Goal: Check status: Check status

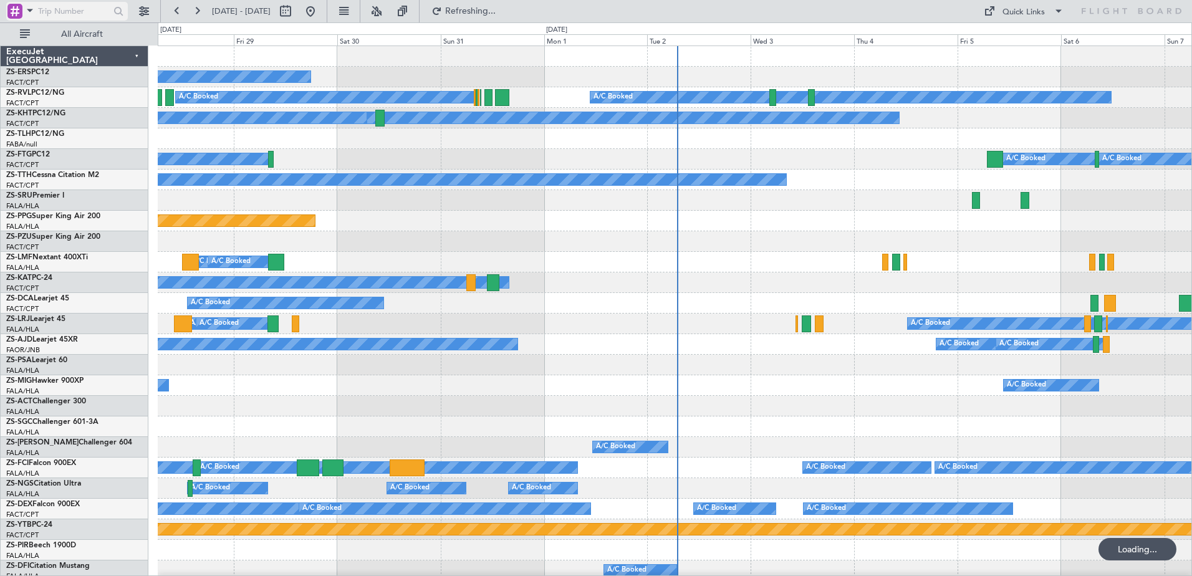
click at [30, 12] on span at bounding box center [29, 10] width 15 height 16
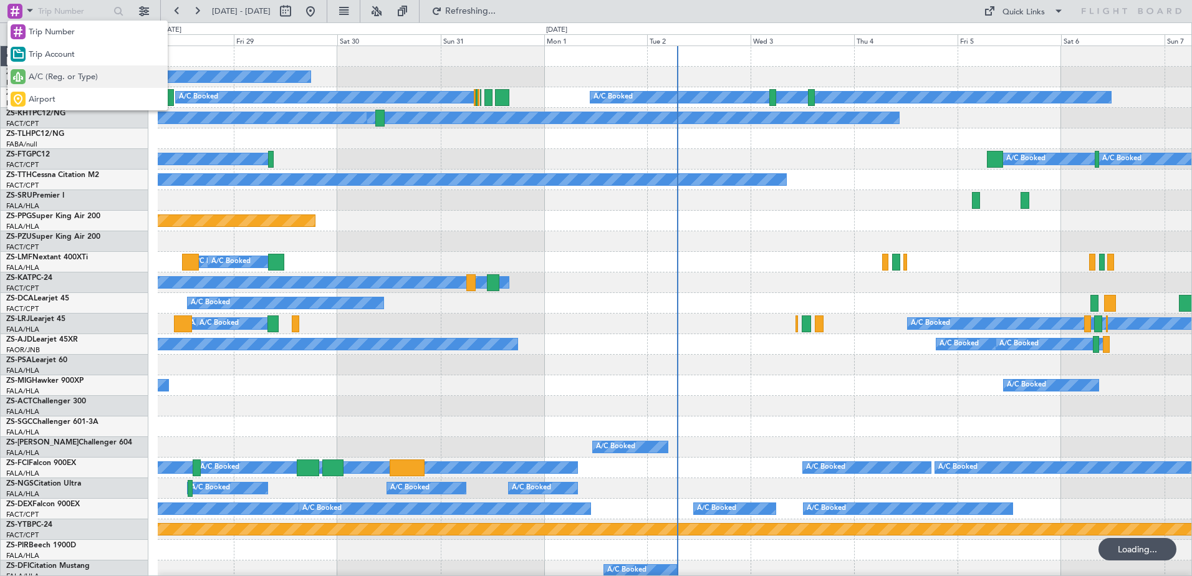
click at [57, 77] on span "A/C (Reg. or Type)" at bounding box center [63, 77] width 69 height 12
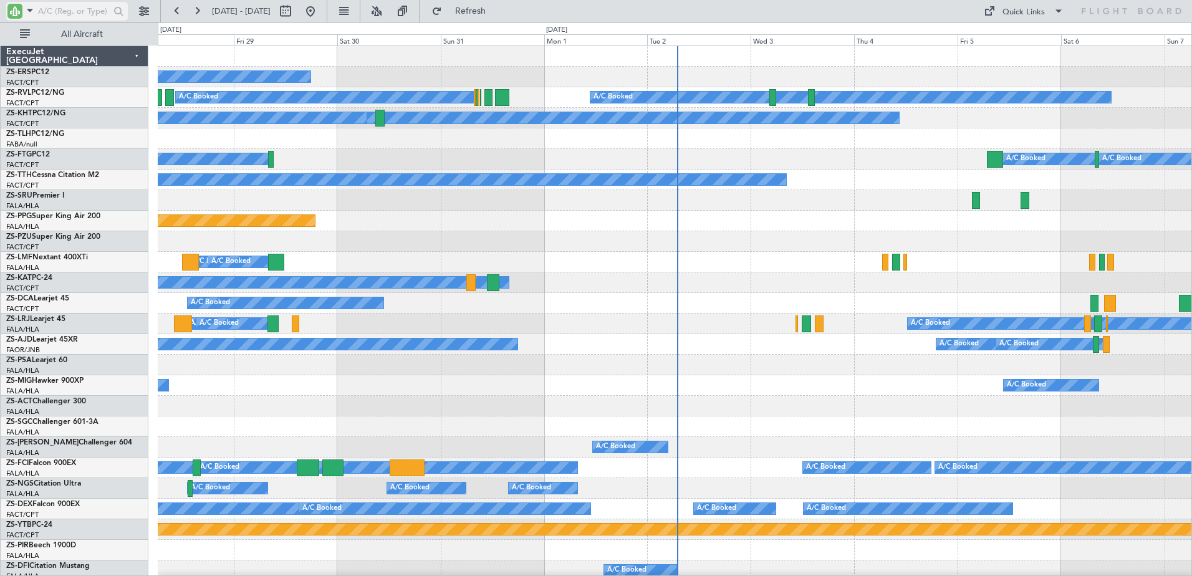
click at [88, 14] on input "text" at bounding box center [74, 11] width 72 height 19
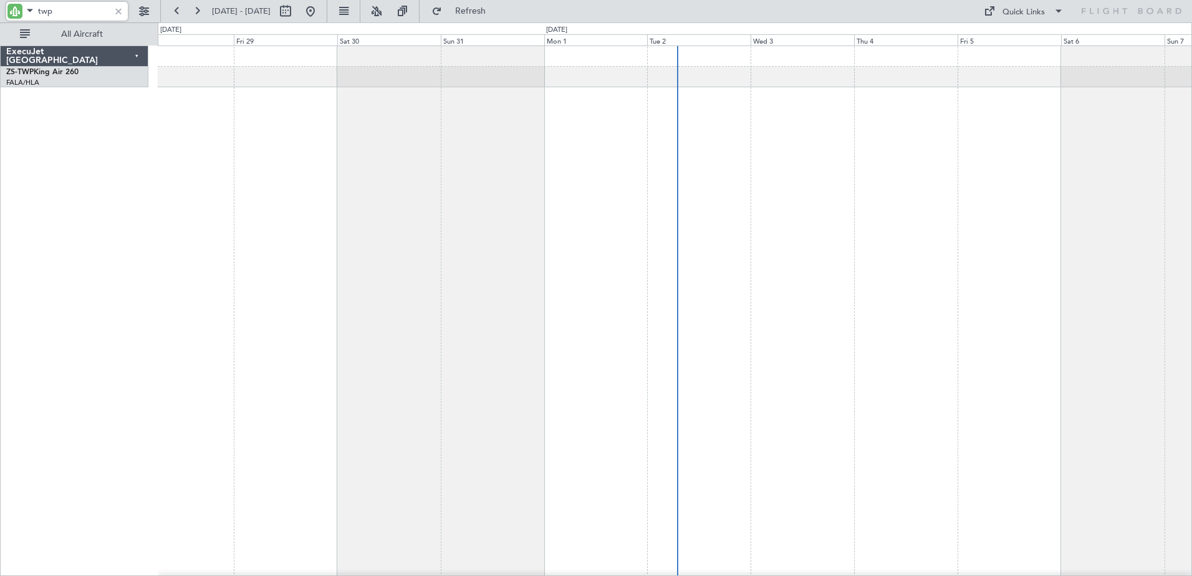
click at [91, 12] on input "twp" at bounding box center [74, 11] width 72 height 19
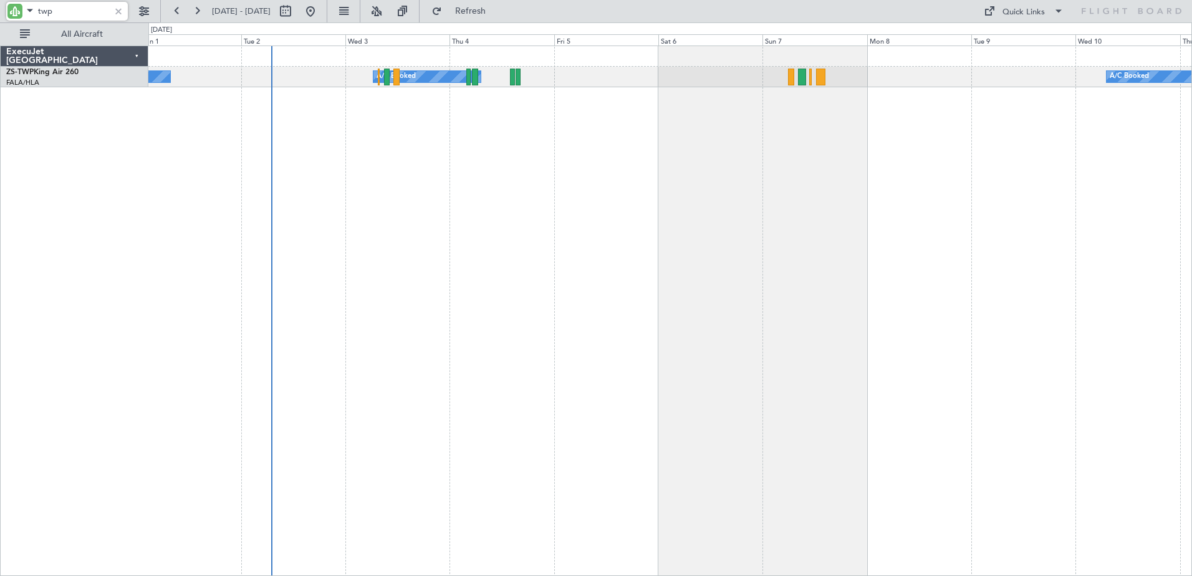
click at [735, 236] on div "A/C Booked A/C Booked A/C Booked A/C Booked A/C Booked A/C Unavailable A/C Book…" at bounding box center [670, 311] width 1044 height 531
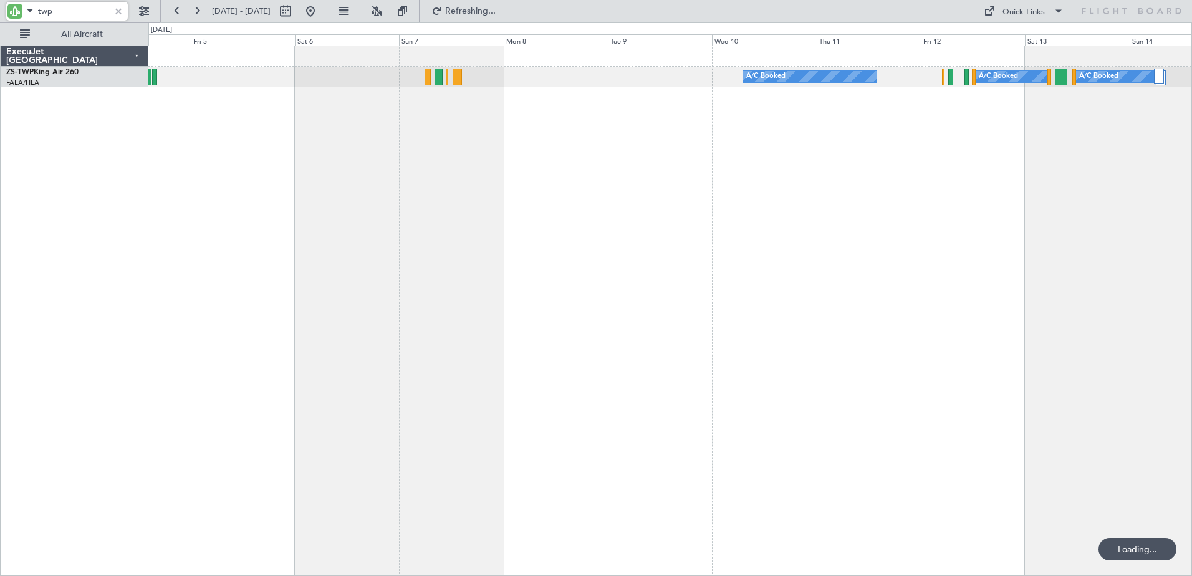
click at [769, 312] on div "A/C Booked A/C Booked A/C Booked A/C Booked A/C Booked A/C Booked" at bounding box center [670, 311] width 1044 height 531
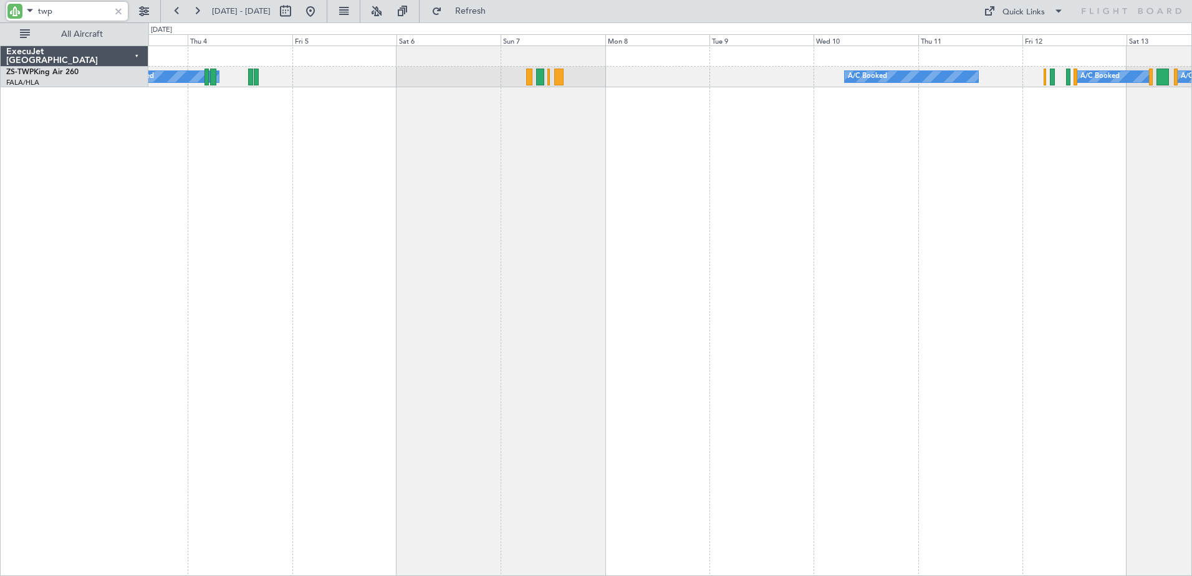
click at [660, 185] on div "A/C Booked A/C Booked A/C Booked A/C Booked A/C Booked A/C Booked A/C Booked A/…" at bounding box center [670, 311] width 1044 height 531
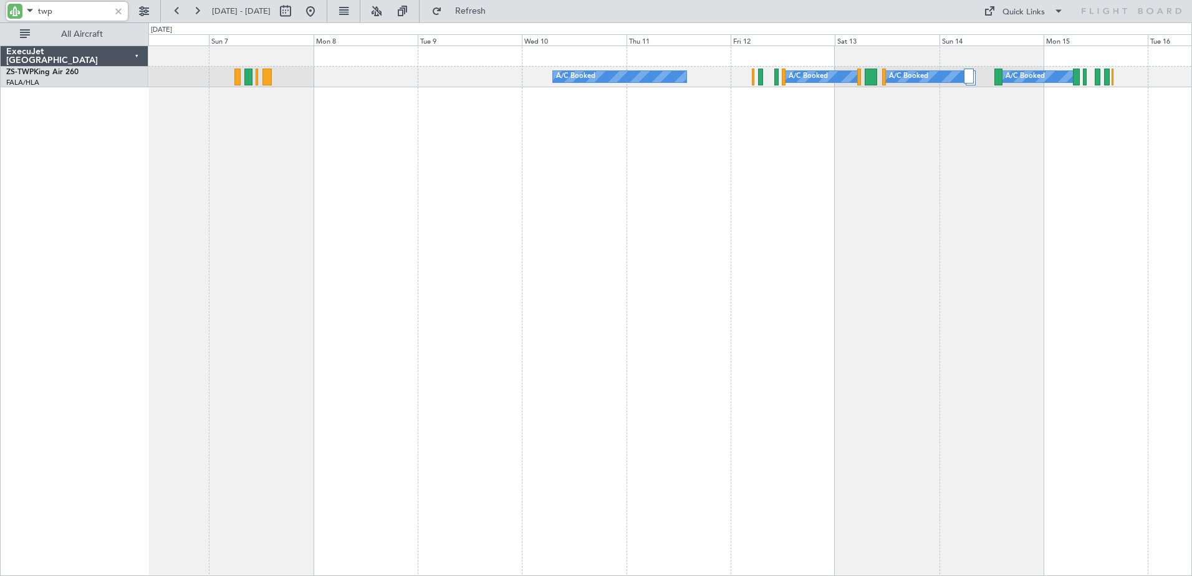
click at [782, 245] on div "A/C Booked A/C Booked A/C Booked A/C Booked A/C Booked A/C Booked" at bounding box center [670, 311] width 1044 height 531
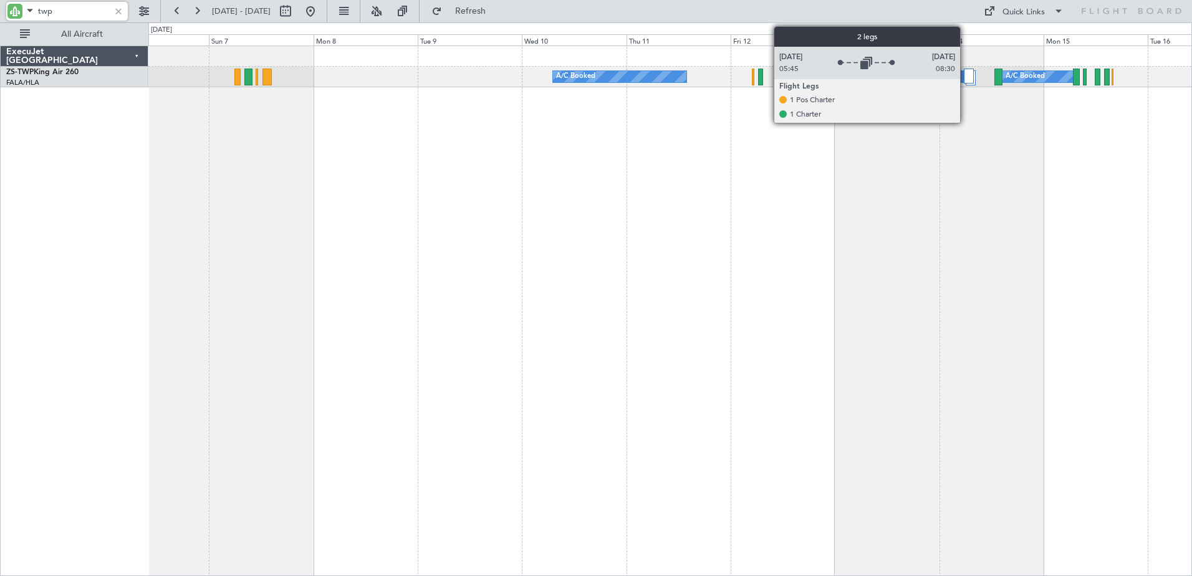
click at [966, 79] on div at bounding box center [969, 76] width 11 height 15
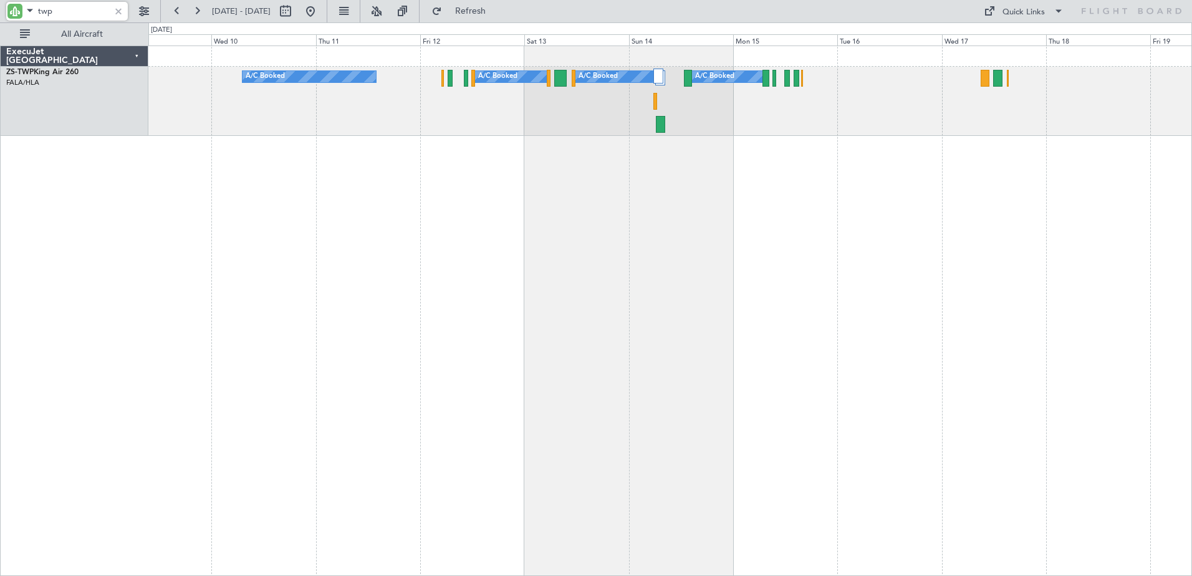
click at [810, 165] on div "A/C Booked A/C Booked A/C Booked A/C Booked" at bounding box center [670, 311] width 1044 height 531
type input "twp"
click at [122, 15] on div at bounding box center [119, 11] width 14 height 14
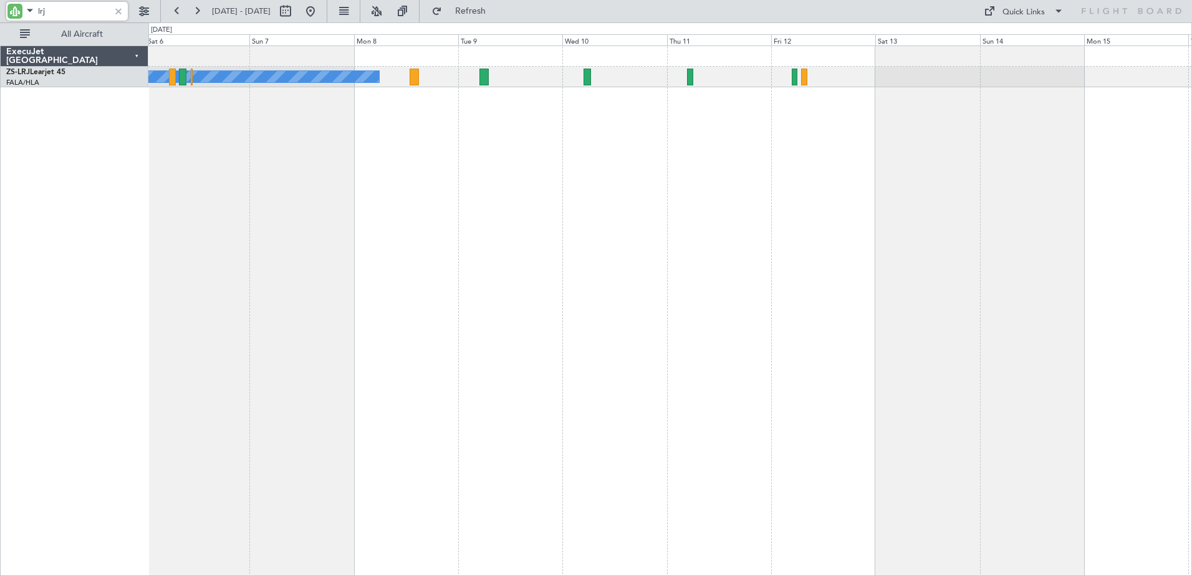
click at [728, 160] on div "A/C Booked" at bounding box center [670, 311] width 1044 height 531
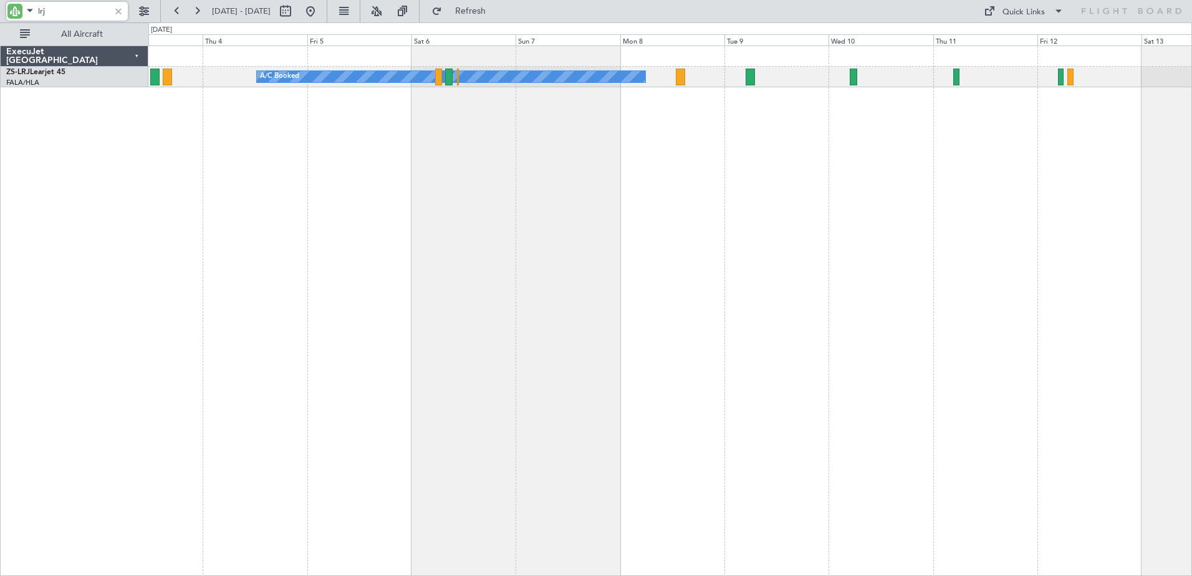
click at [594, 208] on div "A/C Booked" at bounding box center [670, 311] width 1044 height 531
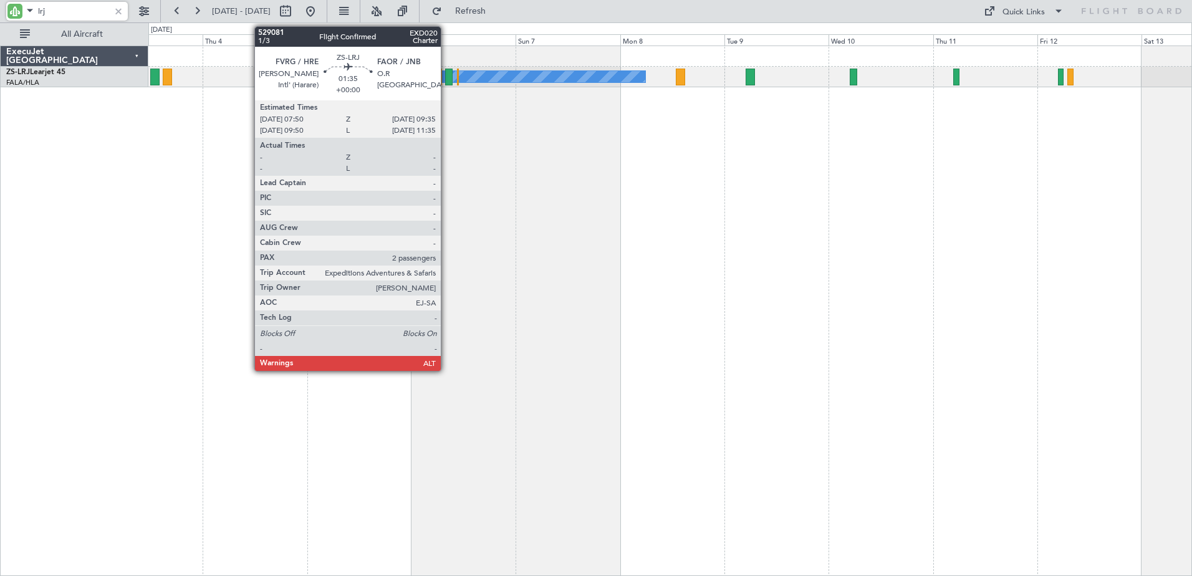
click at [446, 77] on div at bounding box center [449, 77] width 8 height 17
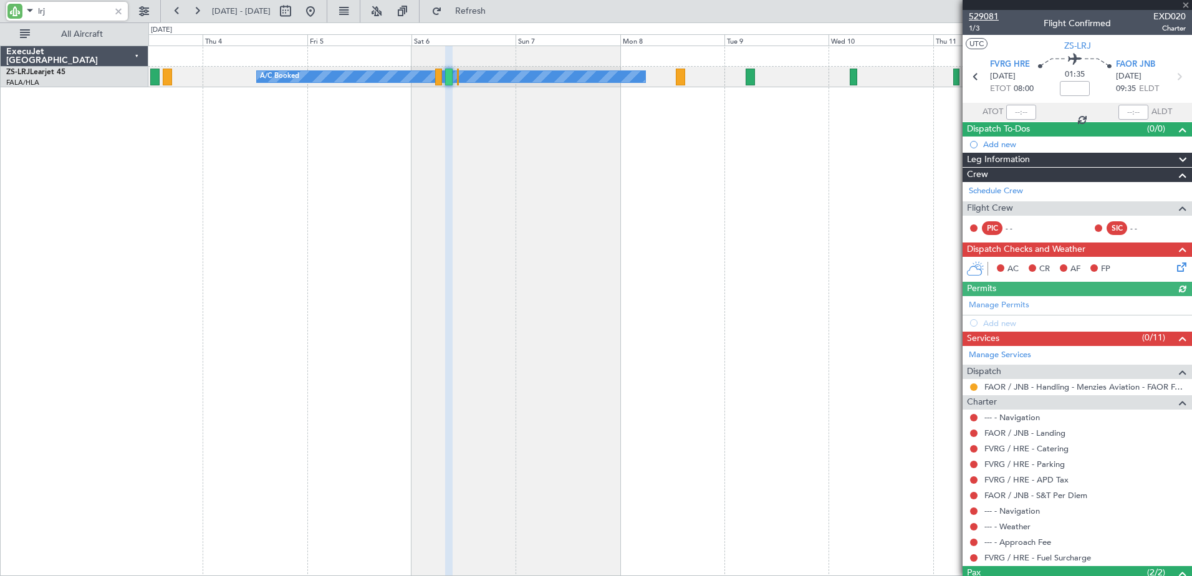
click at [990, 16] on span "529081" at bounding box center [984, 16] width 30 height 13
click at [654, 167] on div "A/C Booked" at bounding box center [670, 311] width 1044 height 531
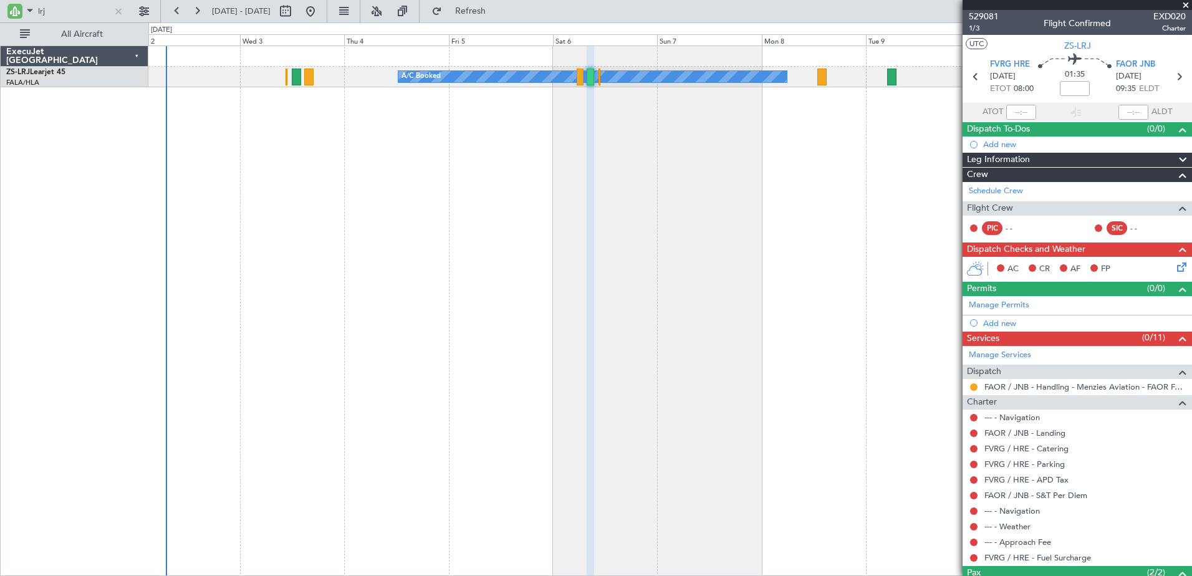
click at [489, 386] on div "A/C Booked" at bounding box center [670, 311] width 1044 height 531
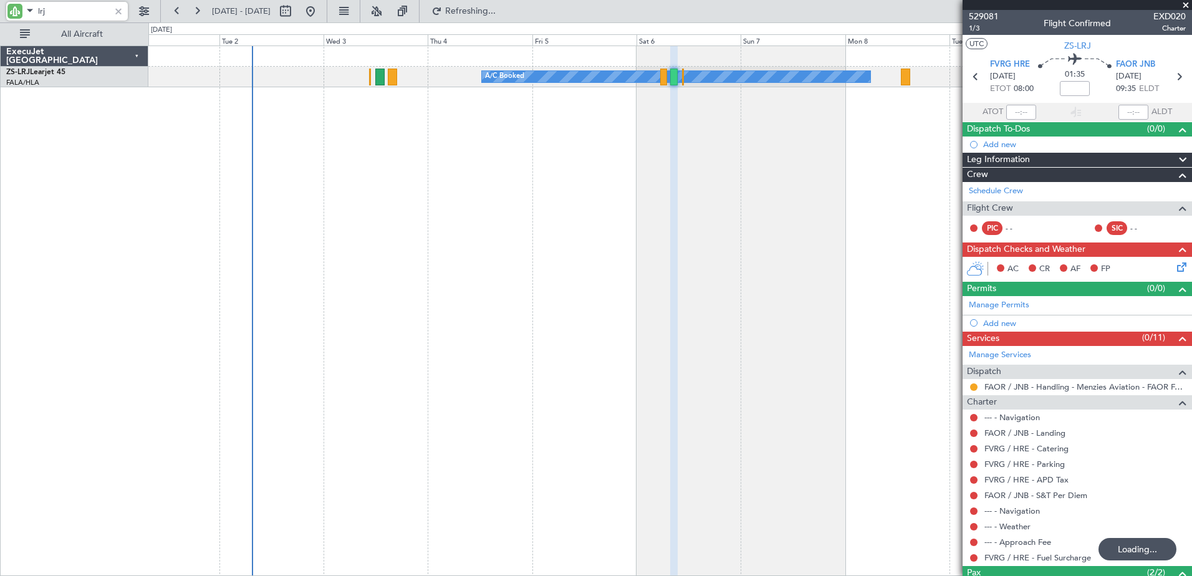
click at [52, 11] on input "lrj" at bounding box center [74, 11] width 72 height 19
type input "l"
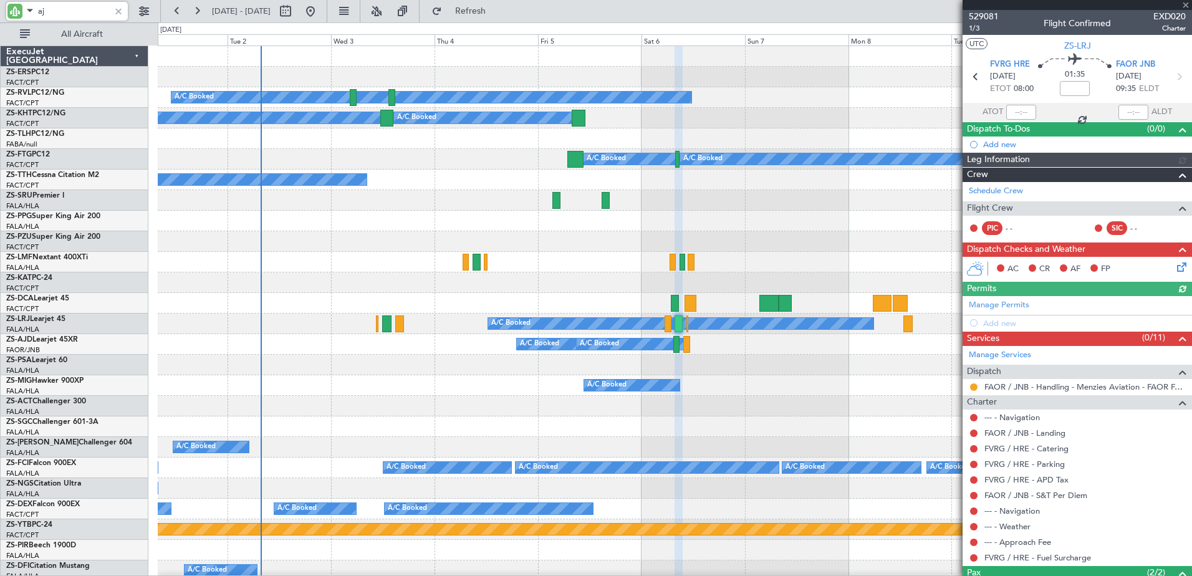
type input "ajd"
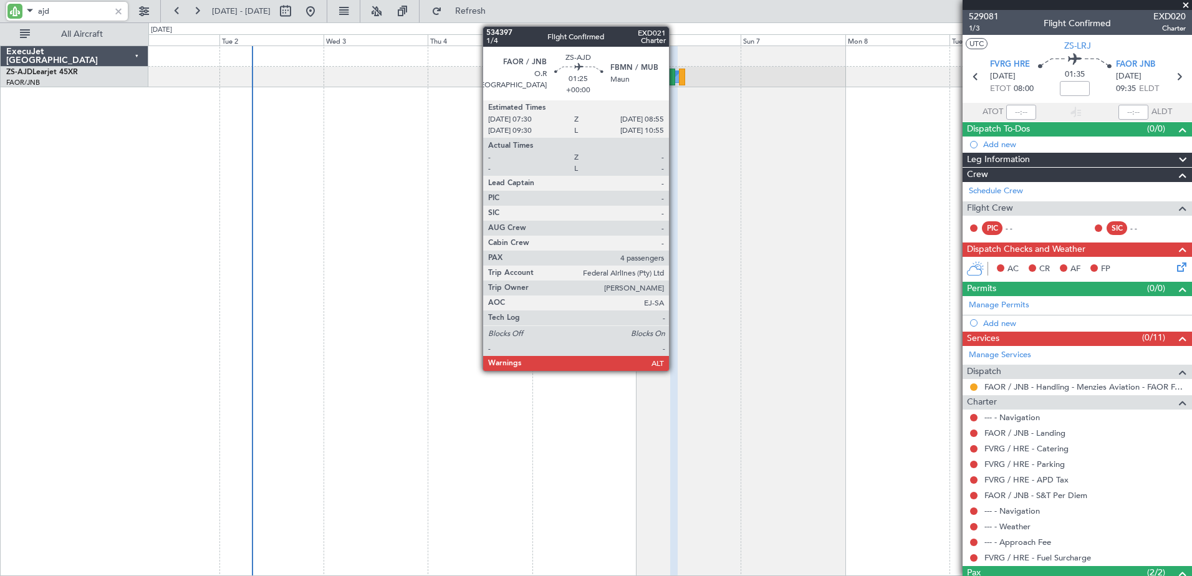
click at [675, 72] on div at bounding box center [671, 77] width 6 height 17
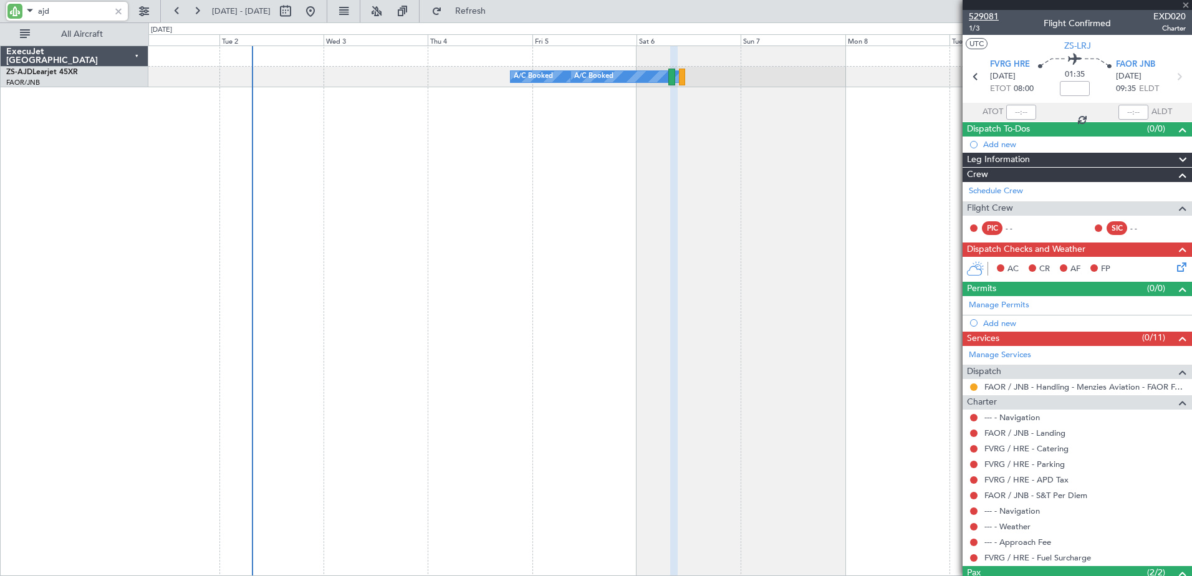
type input "4"
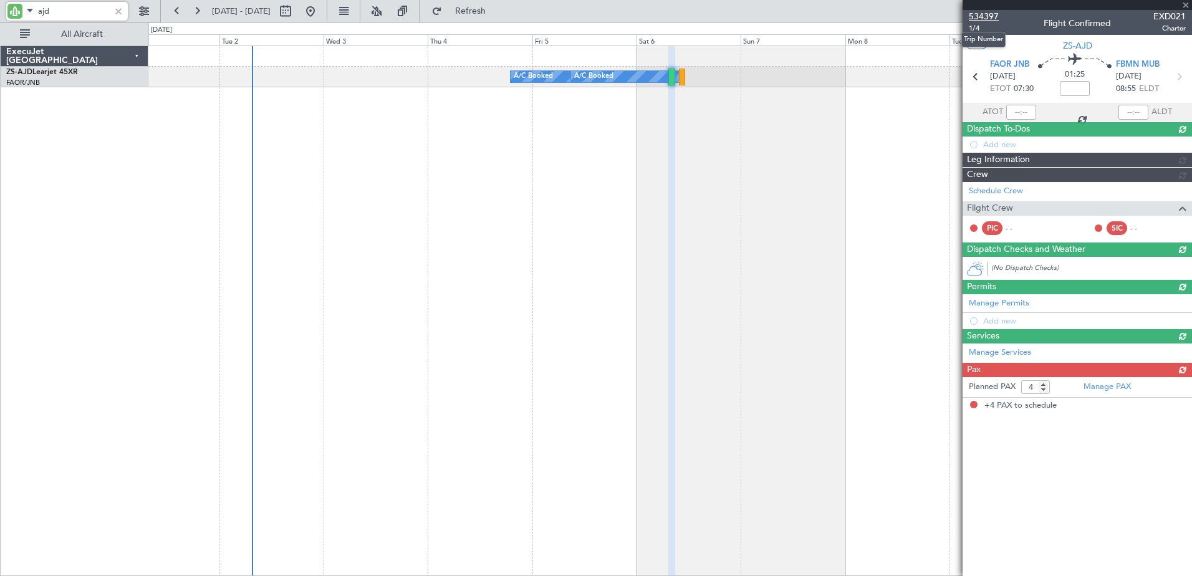
type input "ajd"
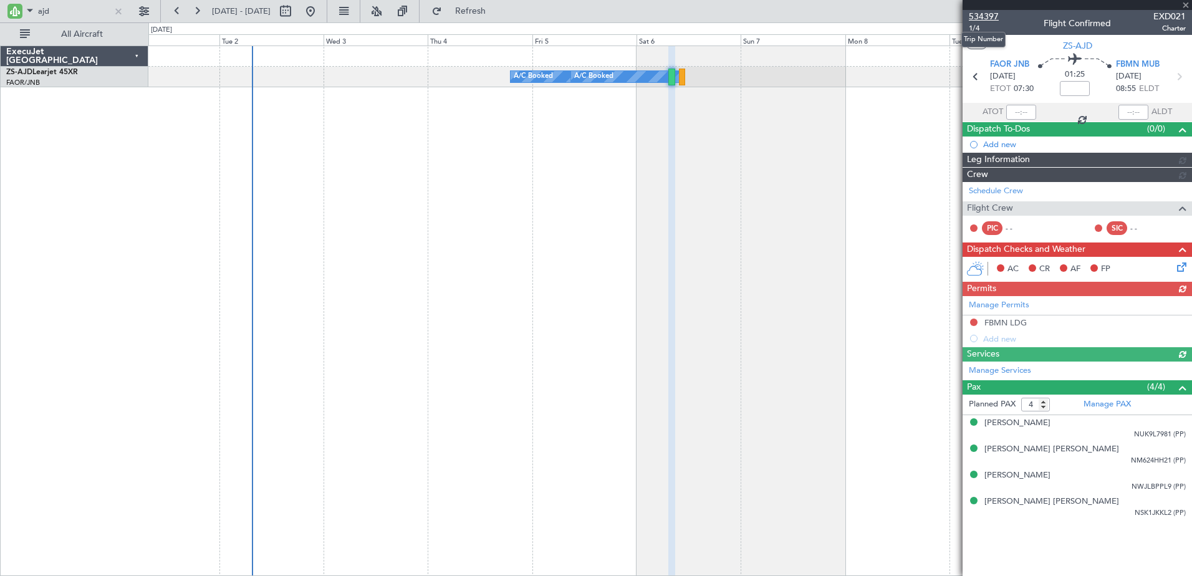
click at [985, 12] on span "534397" at bounding box center [984, 16] width 30 height 13
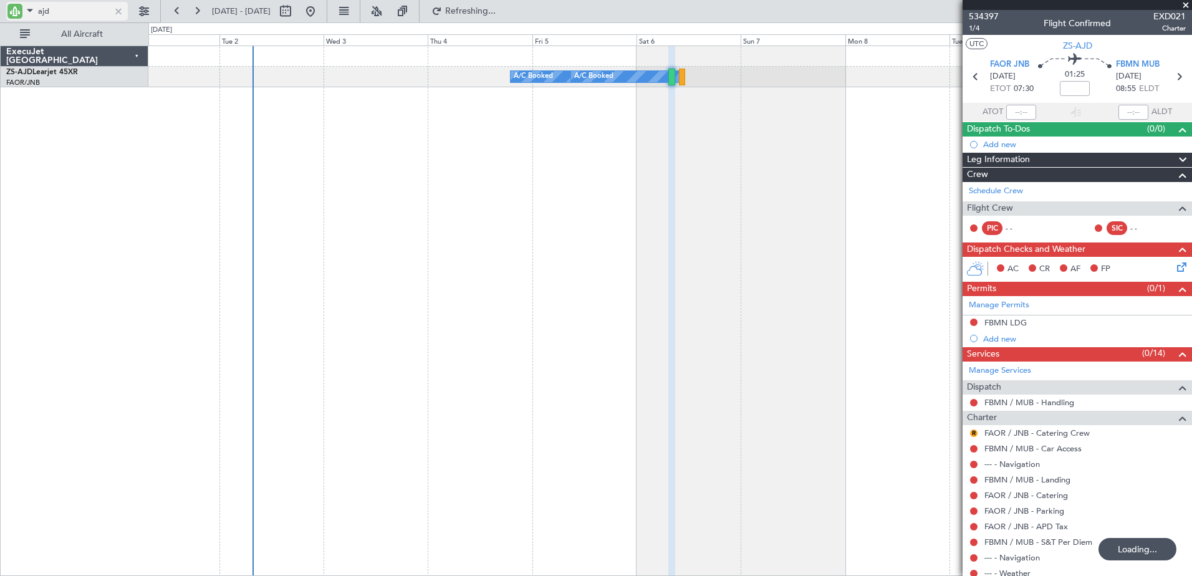
click at [122, 14] on div at bounding box center [119, 11] width 14 height 14
click at [51, 14] on input "text" at bounding box center [74, 11] width 72 height 19
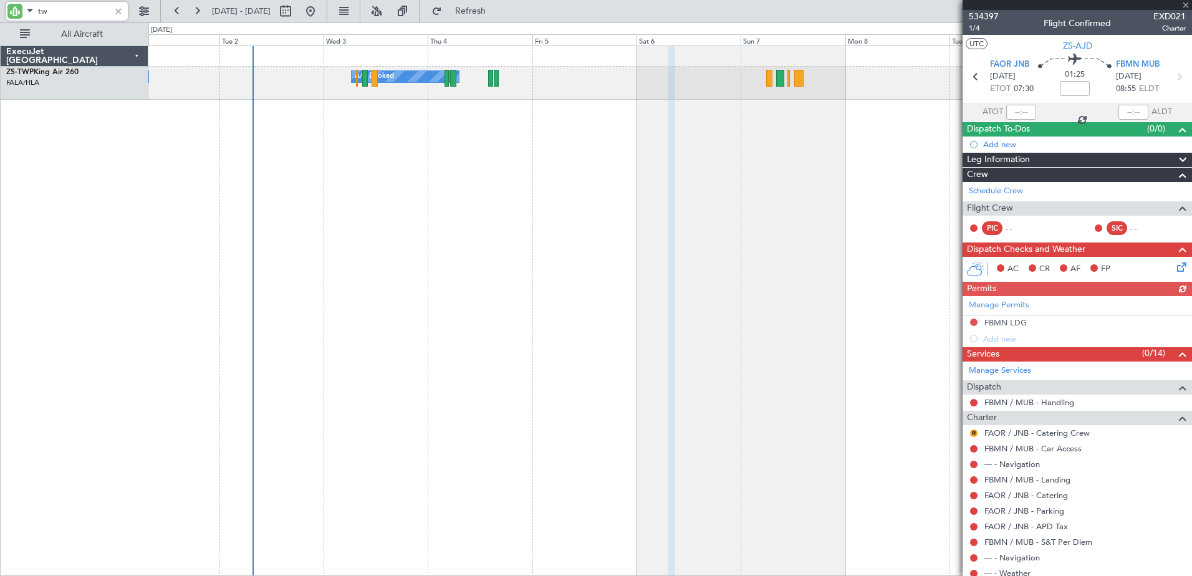
type input "twp"
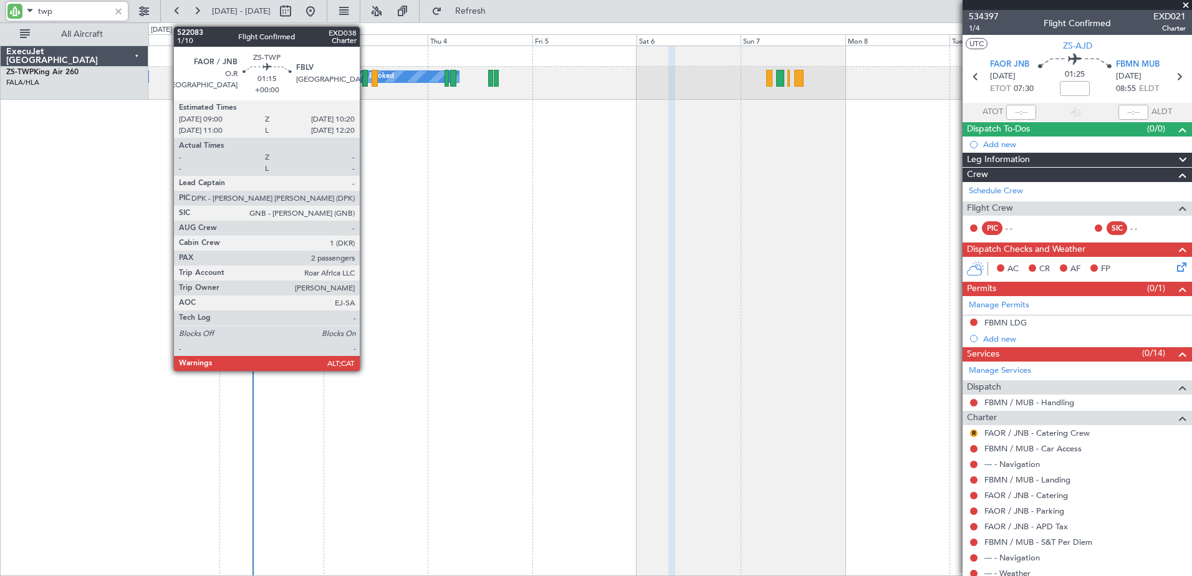
click at [365, 80] on div at bounding box center [365, 78] width 6 height 17
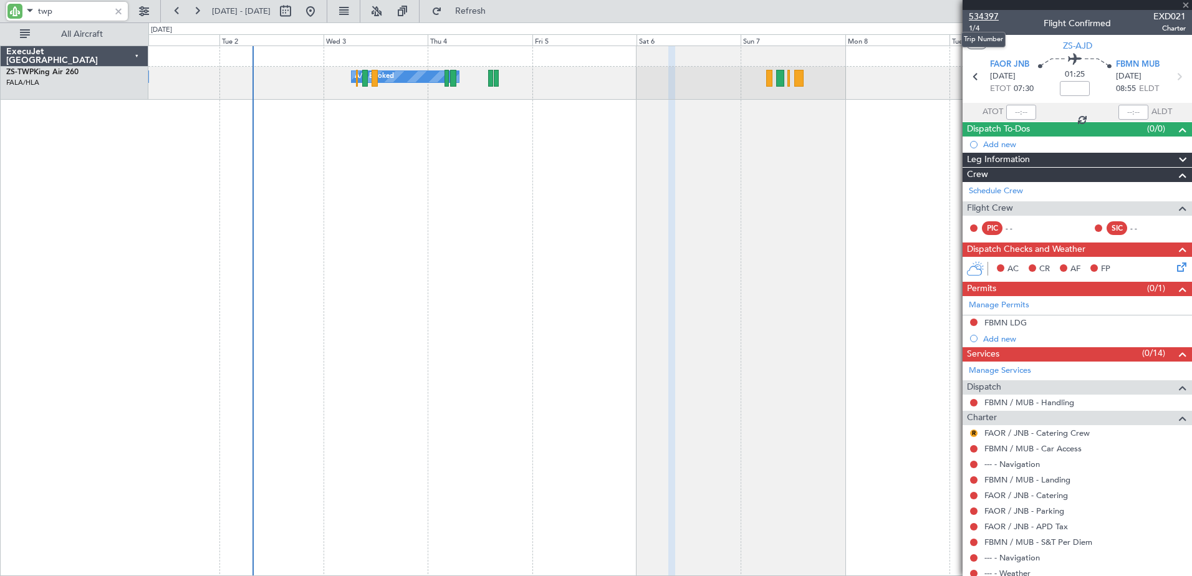
type input "2"
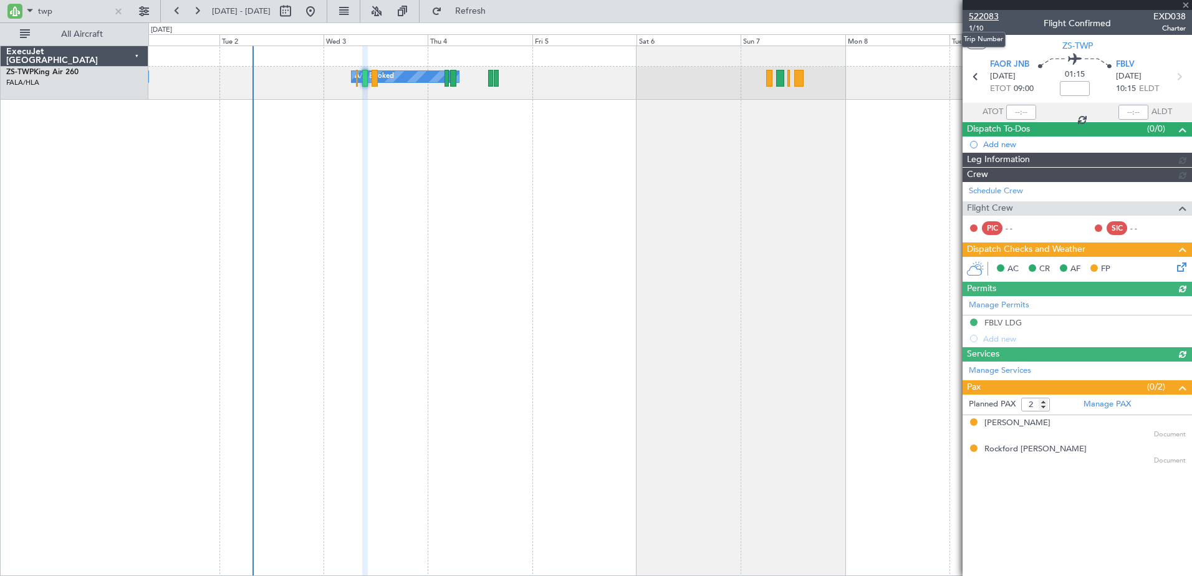
click at [985, 16] on span "522083" at bounding box center [984, 16] width 30 height 13
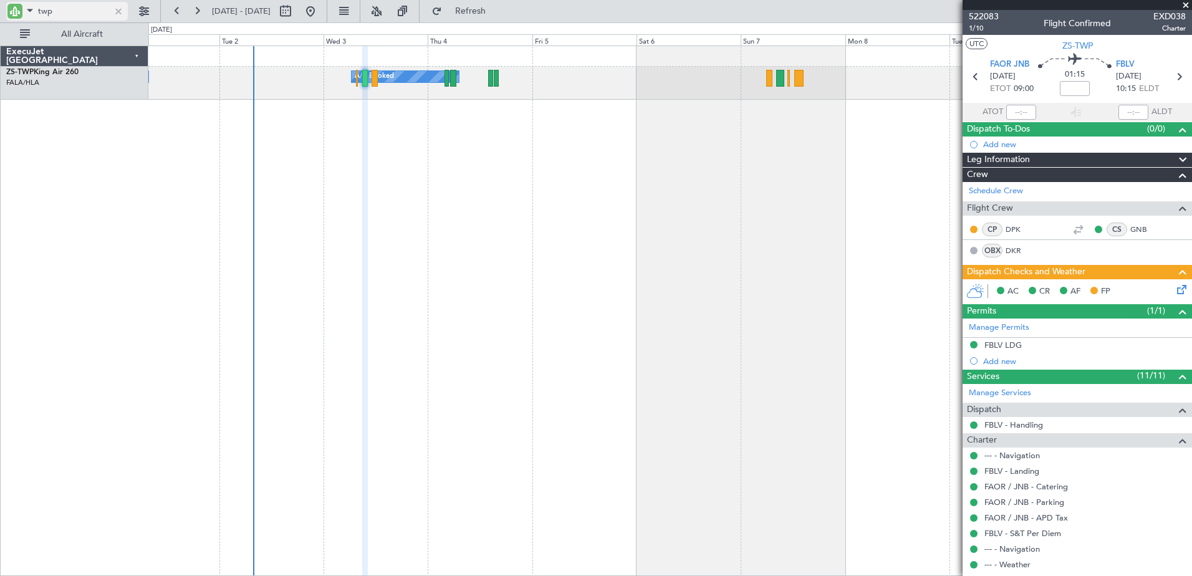
click at [47, 11] on input "twp" at bounding box center [74, 11] width 72 height 19
type input "ajd"
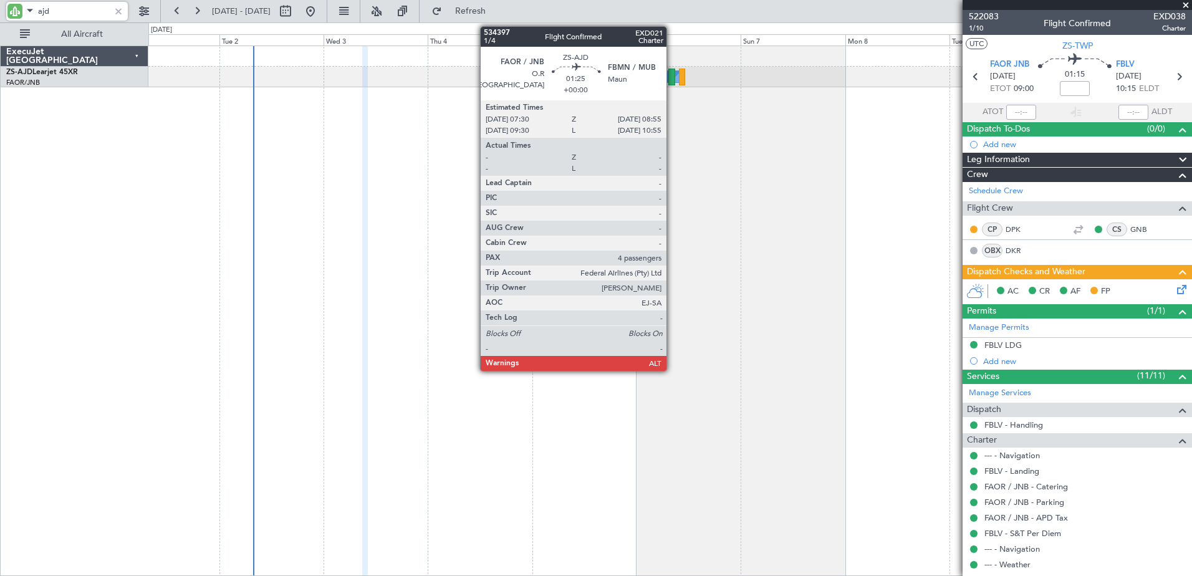
click at [672, 77] on div at bounding box center [671, 77] width 6 height 17
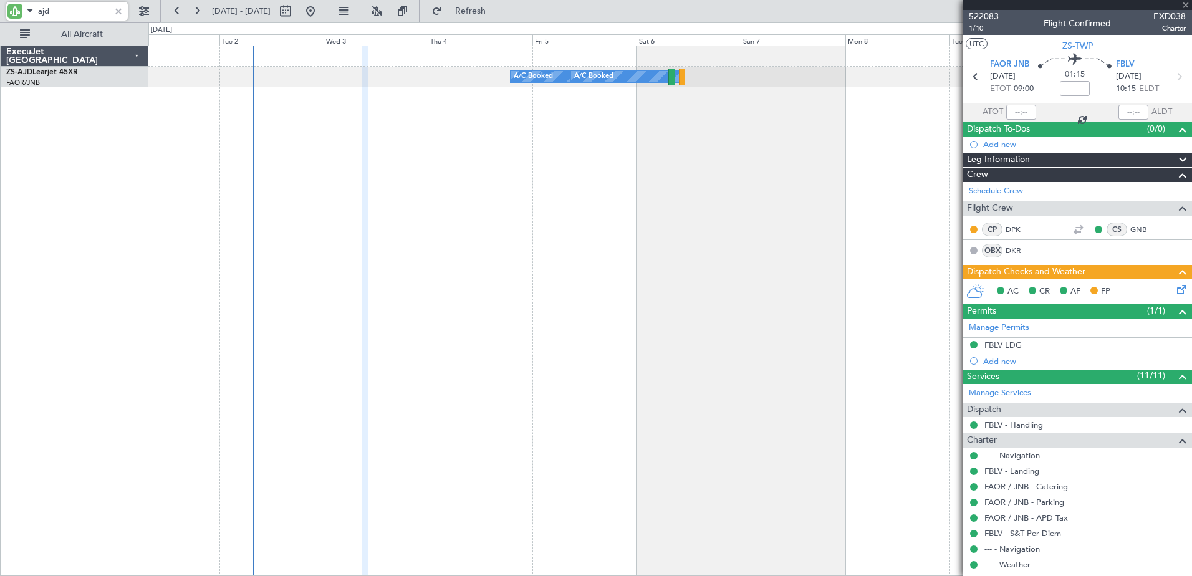
type input "4"
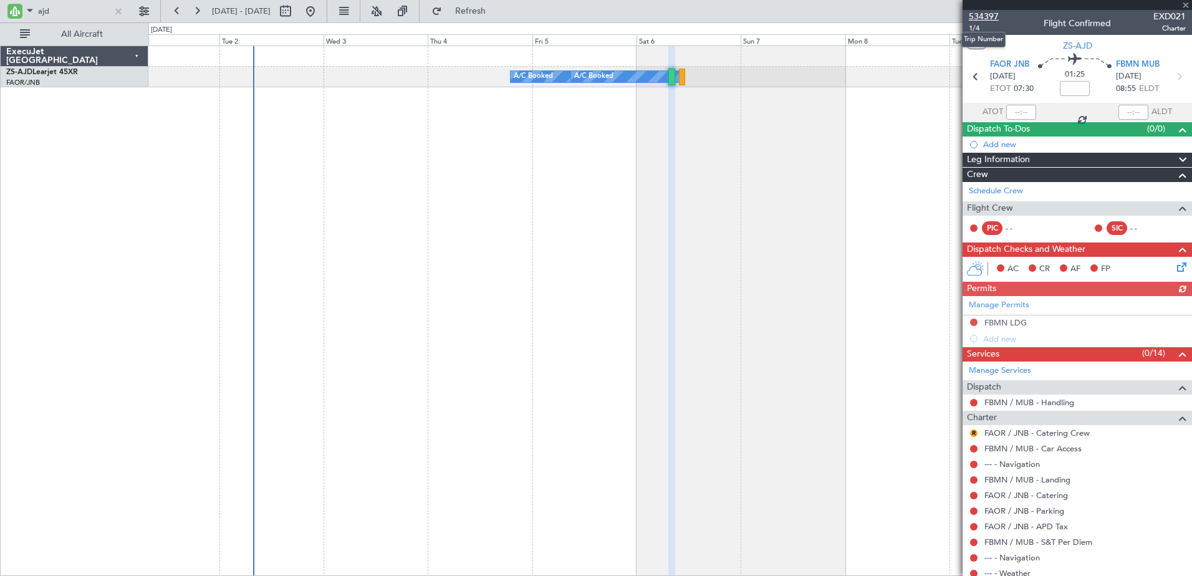
click at [987, 20] on span "534397" at bounding box center [984, 16] width 30 height 13
click at [41, 13] on input "ajd" at bounding box center [74, 11] width 72 height 19
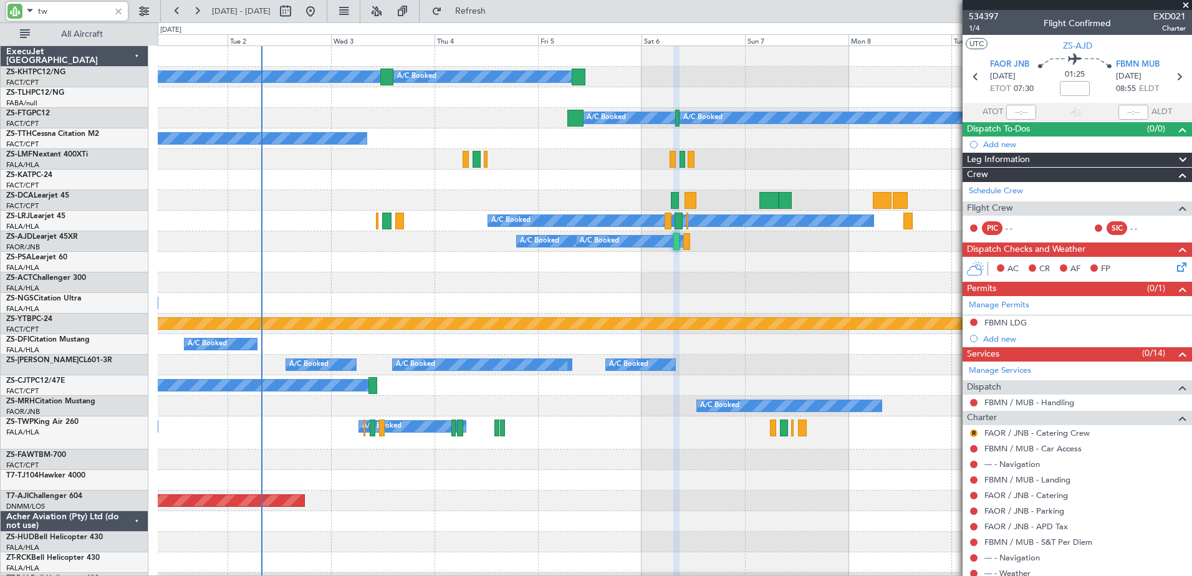
type input "twp"
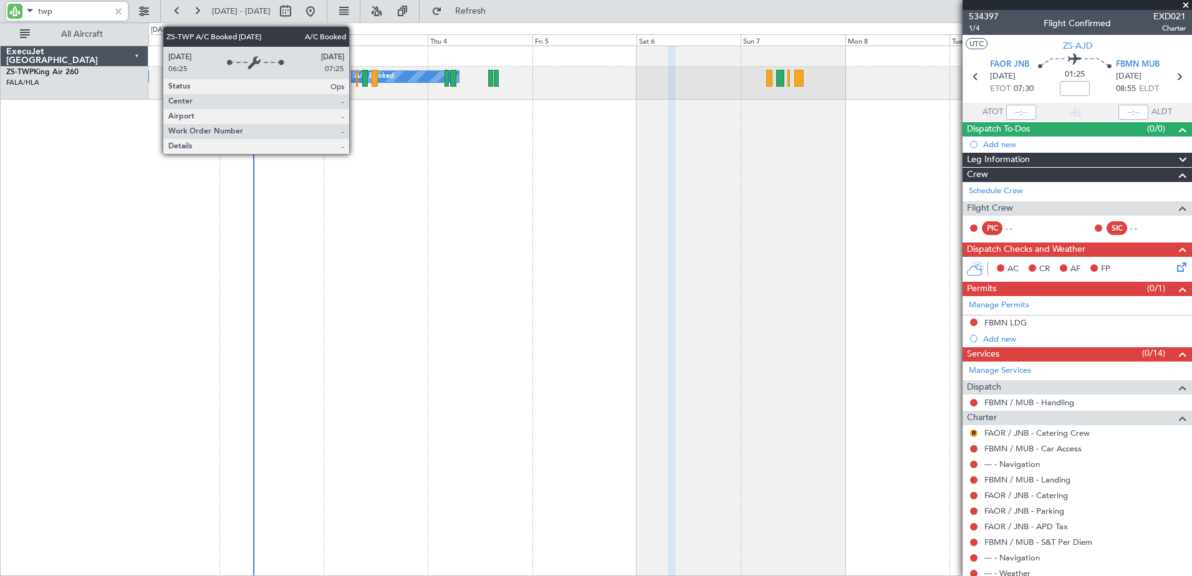
click at [355, 76] on div "A/C Booked" at bounding box center [374, 76] width 39 height 19
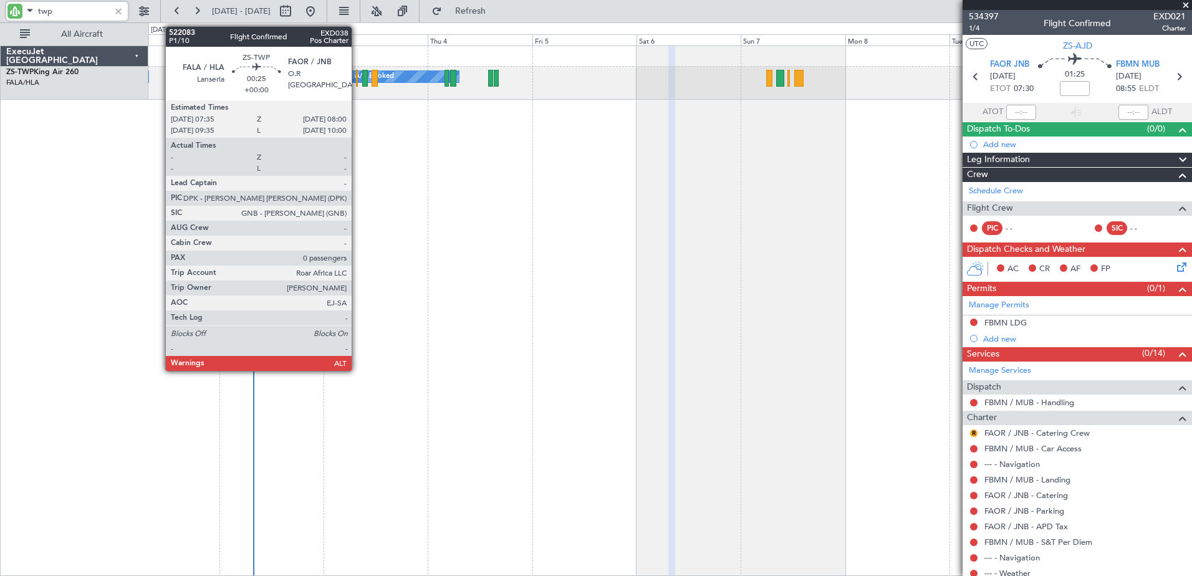
click at [357, 75] on div at bounding box center [357, 78] width 2 height 17
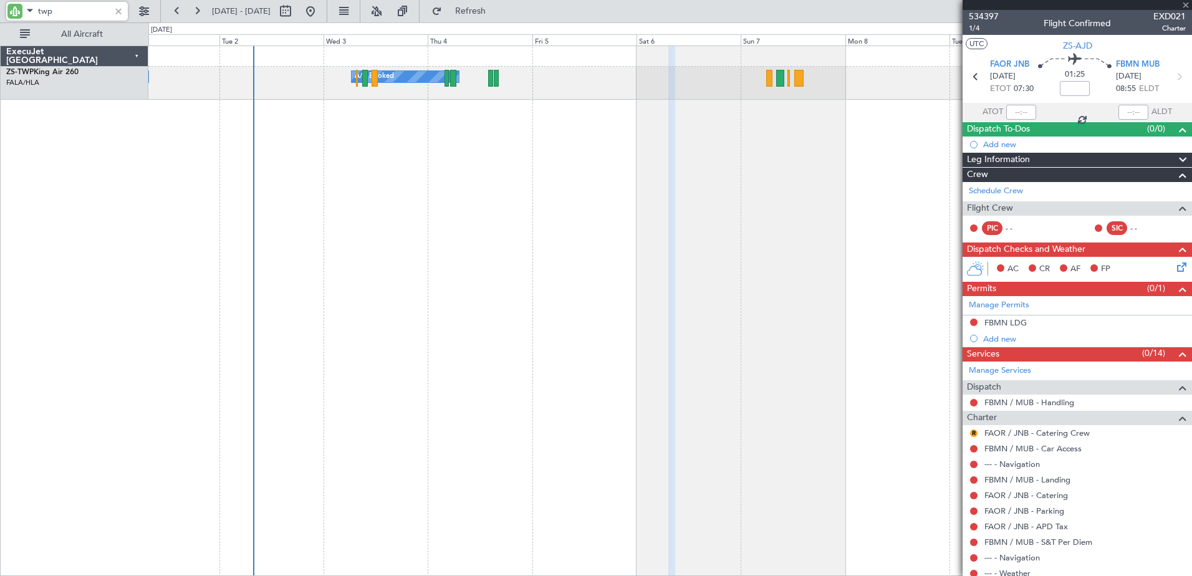
type input "0"
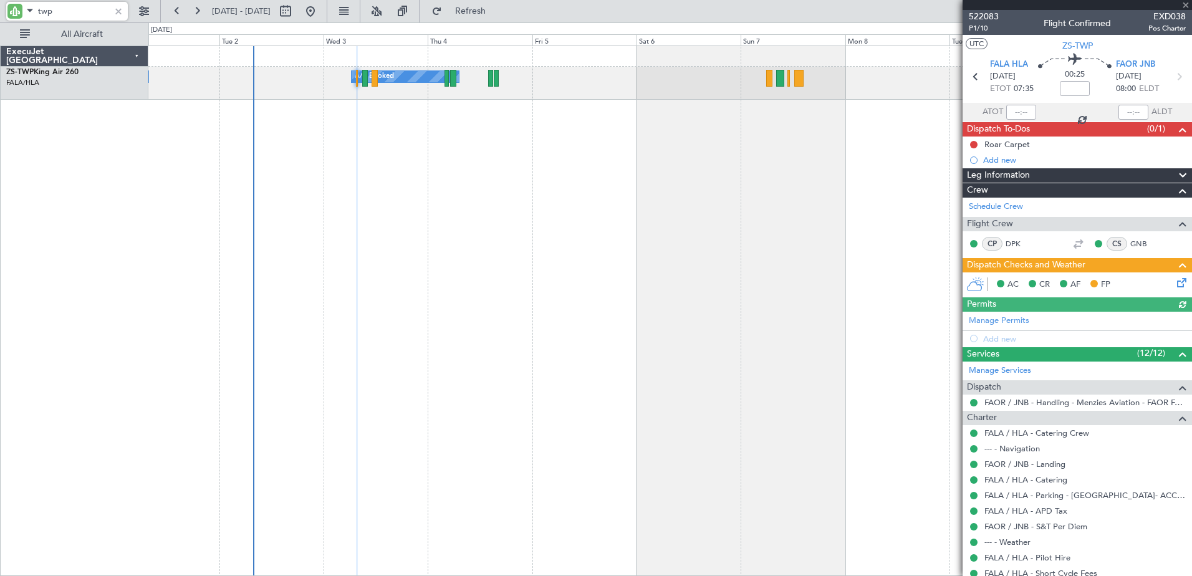
type input "twp"
